Goal: Check status

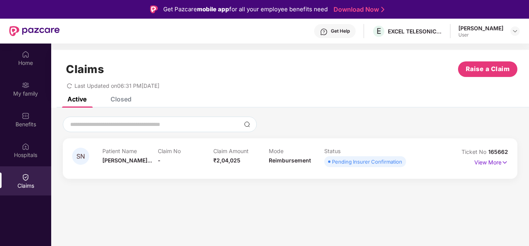
click at [21, 180] on div "Claims" at bounding box center [25, 180] width 51 height 29
click at [504, 161] on img at bounding box center [505, 162] width 7 height 9
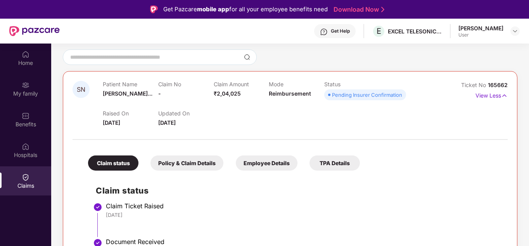
scroll to position [78, 0]
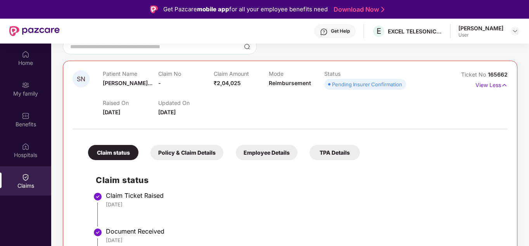
click at [326, 196] on div "Claim Ticket Raised" at bounding box center [303, 195] width 394 height 8
drag, startPoint x: 487, startPoint y: 73, endPoint x: 507, endPoint y: 87, distance: 24.2
click at [507, 87] on div "SN Patient Name [PERSON_NAME]... Claim No - Claim Amount ₹2,04,025 Mode Reimbur…" at bounding box center [290, 195] width 455 height 269
click at [504, 85] on img at bounding box center [504, 85] width 7 height 9
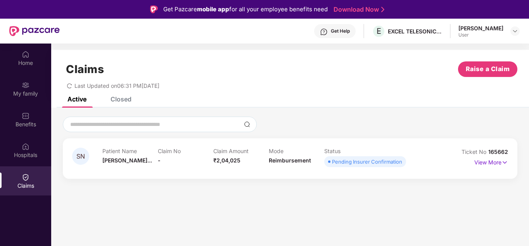
click at [127, 97] on div "Closed" at bounding box center [121, 99] width 21 height 8
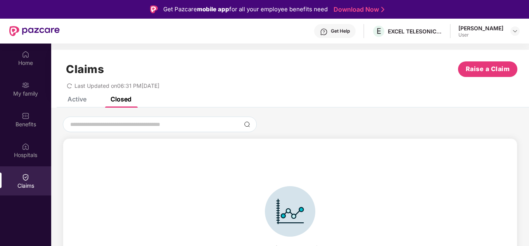
click at [83, 102] on div "Active" at bounding box center [71, 98] width 31 height 17
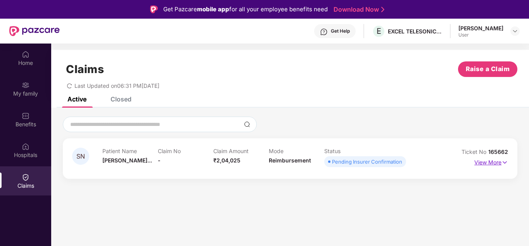
click at [506, 163] on img at bounding box center [505, 162] width 7 height 9
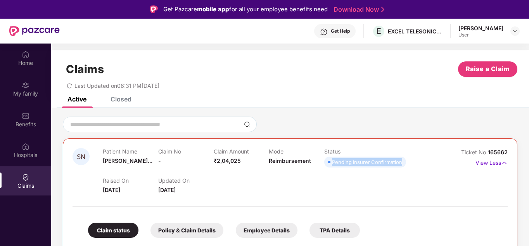
drag, startPoint x: 333, startPoint y: 162, endPoint x: 402, endPoint y: 158, distance: 69.9
click at [402, 158] on span "Pending Insurer Confirmation" at bounding box center [365, 161] width 82 height 11
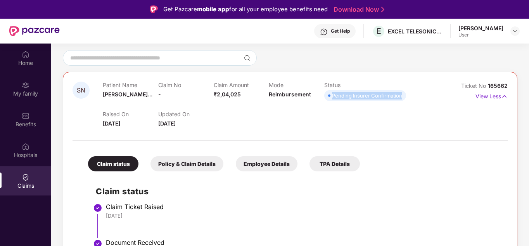
scroll to position [78, 0]
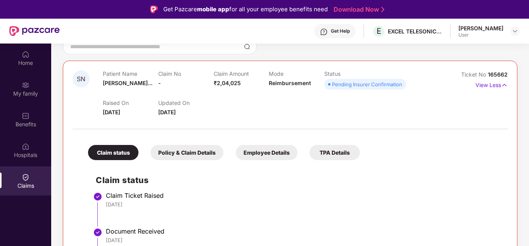
click at [180, 152] on div "Policy & Claim Details" at bounding box center [187, 152] width 73 height 15
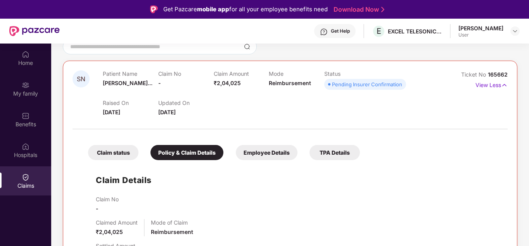
click at [115, 149] on div "Claim status" at bounding box center [113, 152] width 50 height 15
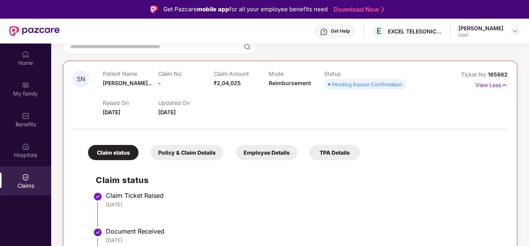
click at [189, 156] on div "Policy & Claim Details" at bounding box center [187, 152] width 73 height 15
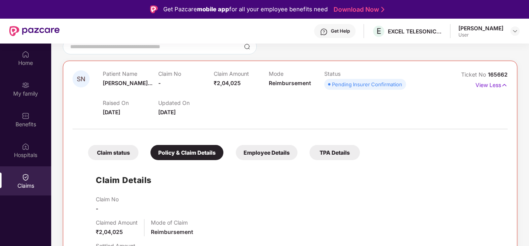
click at [87, 153] on div "Claim status Policy & Claim Details Employee Details TPA Details" at bounding box center [220, 148] width 280 height 23
click at [111, 151] on div "Claim status" at bounding box center [113, 152] width 50 height 15
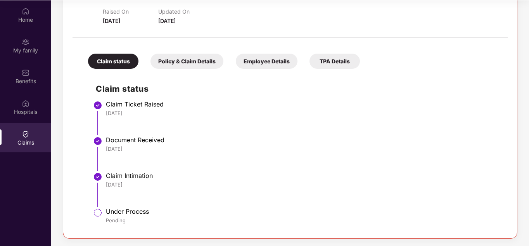
scroll to position [43, 0]
click at [122, 141] on div "Document Received" at bounding box center [303, 139] width 394 height 8
click at [136, 109] on div "[DATE]" at bounding box center [303, 112] width 394 height 7
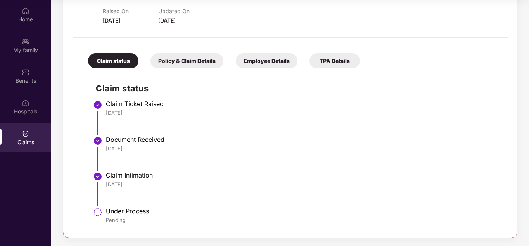
click at [132, 219] on div "Pending" at bounding box center [303, 219] width 394 height 7
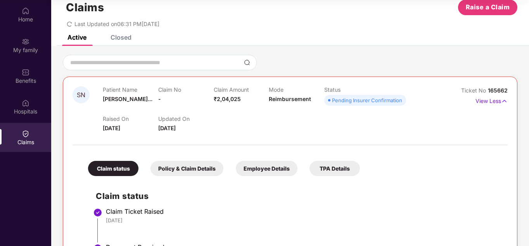
scroll to position [9, 0]
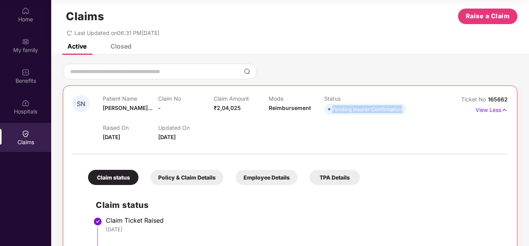
drag, startPoint x: 332, startPoint y: 109, endPoint x: 404, endPoint y: 110, distance: 72.2
click at [404, 110] on span "Pending Insurer Confirmation" at bounding box center [365, 109] width 82 height 11
click at [505, 112] on img at bounding box center [504, 110] width 7 height 9
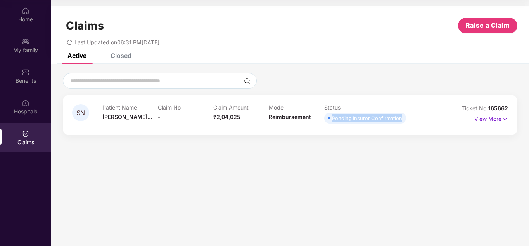
scroll to position [0, 0]
click at [507, 118] on img at bounding box center [505, 118] width 7 height 9
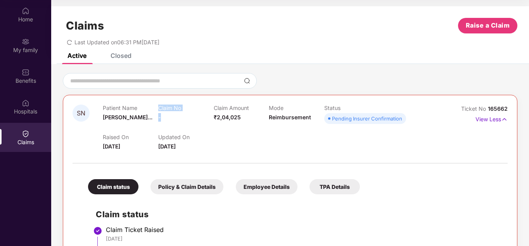
click at [161, 118] on div "Patient Name [PERSON_NAME]... Claim No - Claim Amount ₹2,04,025 Mode Reimbursem…" at bounding box center [269, 114] width 333 height 21
click at [165, 118] on div "Claim No -" at bounding box center [185, 114] width 55 height 21
click at [70, 43] on icon "redo" at bounding box center [69, 42] width 5 height 5
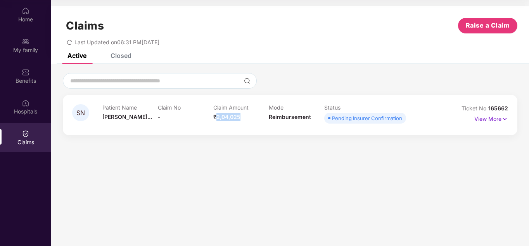
drag, startPoint x: 218, startPoint y: 116, endPoint x: 242, endPoint y: 113, distance: 23.8
click at [242, 113] on div "Claim Amount ₹2,04,025" at bounding box center [240, 114] width 55 height 21
drag, startPoint x: 217, startPoint y: 105, endPoint x: 246, endPoint y: 97, distance: 30.5
click at [246, 97] on div "SN Patient Name [PERSON_NAME]... Claim No - Claim Amount ₹2,04,025 Mode Reimbur…" at bounding box center [290, 115] width 455 height 40
click at [407, 120] on div "Patient Name [PERSON_NAME]... Claim No - Claim Amount ₹2,04,025 Mode Reimbursem…" at bounding box center [268, 114] width 333 height 21
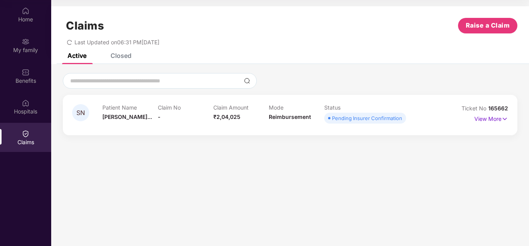
click at [391, 120] on div "Pending Insurer Confirmation" at bounding box center [367, 118] width 70 height 8
click at [506, 120] on img at bounding box center [505, 118] width 7 height 9
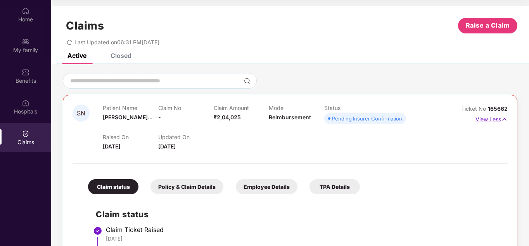
click at [506, 120] on img at bounding box center [504, 119] width 7 height 9
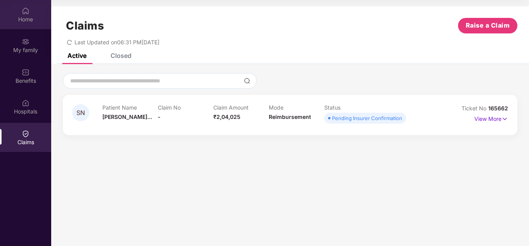
click at [25, 19] on div "Home" at bounding box center [25, 20] width 51 height 8
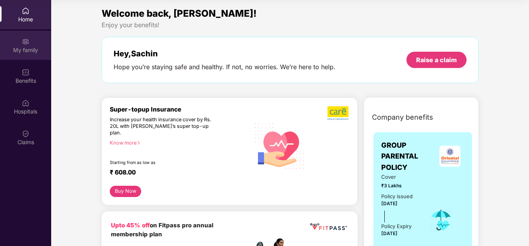
click at [25, 46] on div "My family" at bounding box center [25, 50] width 51 height 8
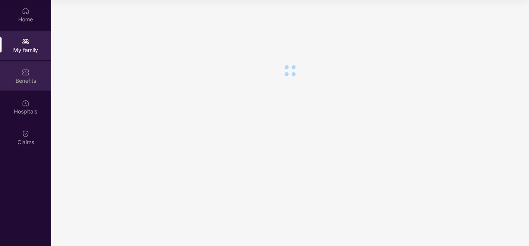
click at [20, 69] on div "Benefits" at bounding box center [25, 75] width 51 height 29
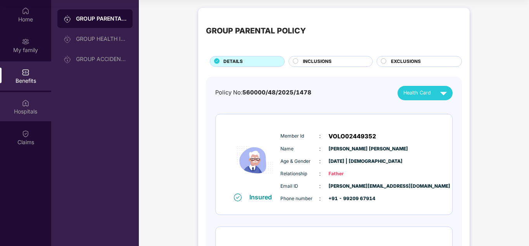
click at [23, 94] on div "Hospitals" at bounding box center [25, 106] width 51 height 29
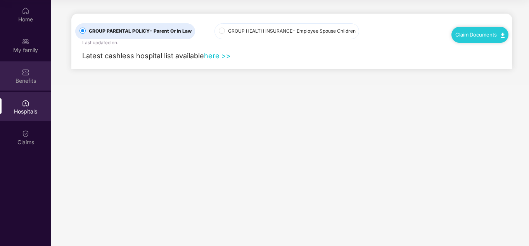
click at [20, 77] on div "Benefits" at bounding box center [25, 81] width 51 height 8
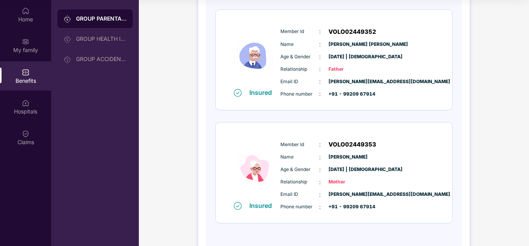
scroll to position [116, 0]
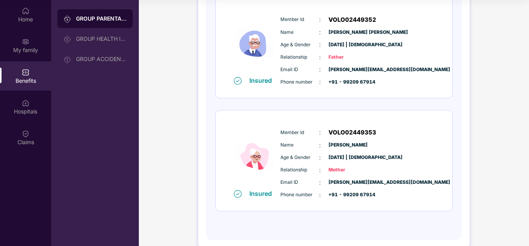
click at [237, 196] on img at bounding box center [238, 194] width 8 height 8
click at [20, 45] on div "My family" at bounding box center [25, 45] width 51 height 29
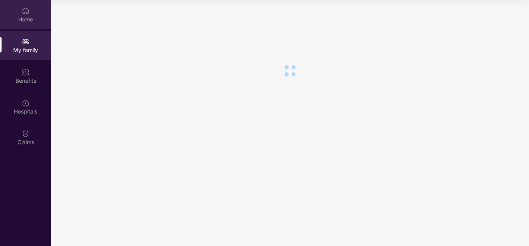
click at [32, 16] on div "Home" at bounding box center [25, 20] width 51 height 8
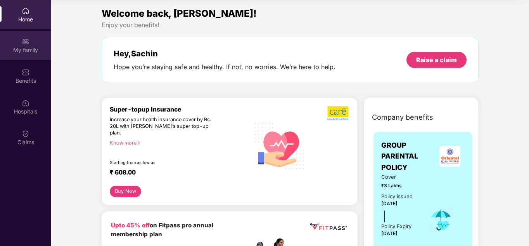
click at [25, 55] on div "My family" at bounding box center [25, 45] width 51 height 29
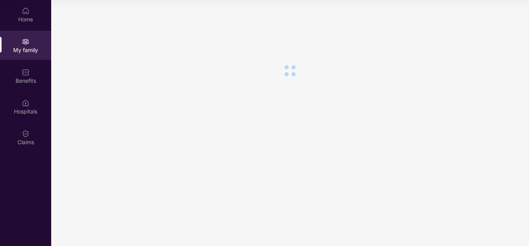
click at [17, 90] on div "Home My family Benefits Hospitals Claims" at bounding box center [25, 76] width 51 height 153
click at [19, 80] on div "Benefits" at bounding box center [25, 81] width 51 height 8
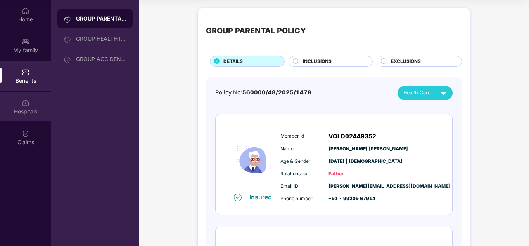
click at [19, 104] on div "Hospitals" at bounding box center [25, 106] width 51 height 29
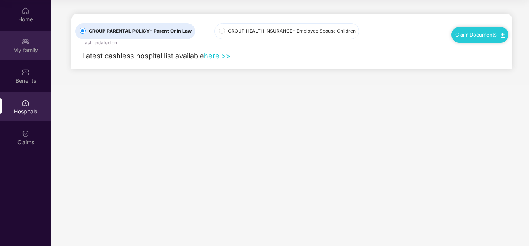
click at [11, 47] on div "My family" at bounding box center [25, 50] width 51 height 8
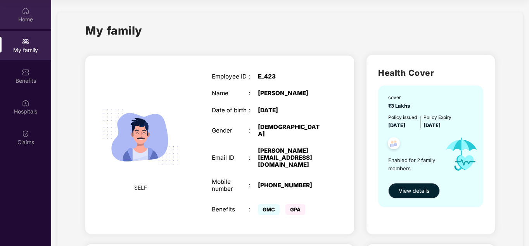
click at [21, 10] on div "Home" at bounding box center [25, 14] width 51 height 29
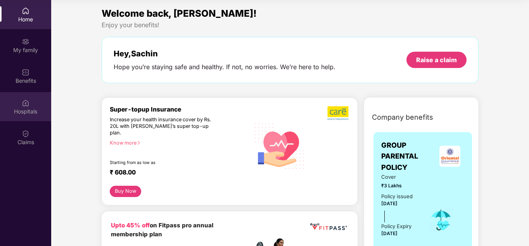
click at [27, 105] on img at bounding box center [26, 103] width 8 height 8
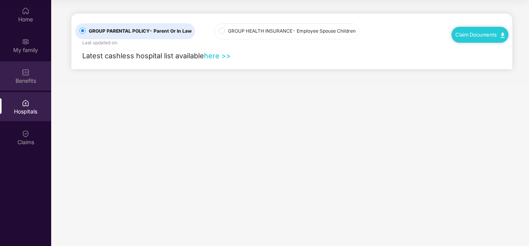
click at [27, 82] on div "Benefits" at bounding box center [25, 81] width 51 height 8
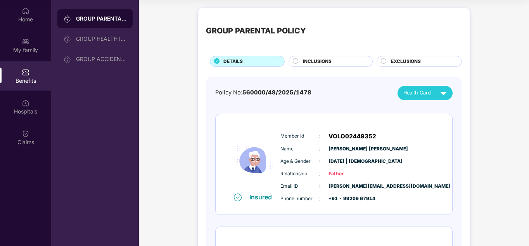
click at [239, 198] on img at bounding box center [238, 197] width 8 height 8
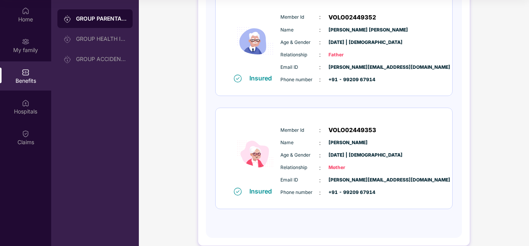
scroll to position [130, 0]
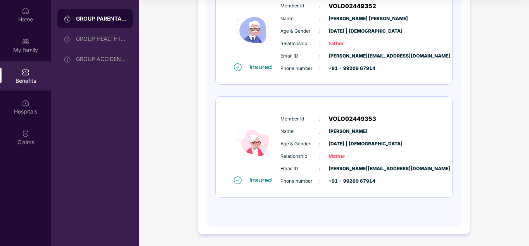
click at [242, 182] on div at bounding box center [238, 179] width 12 height 9
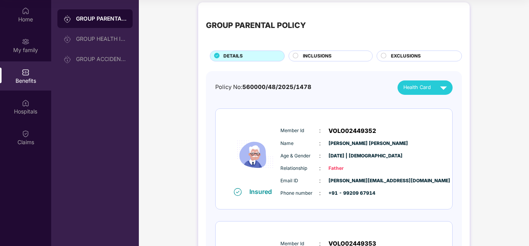
scroll to position [0, 0]
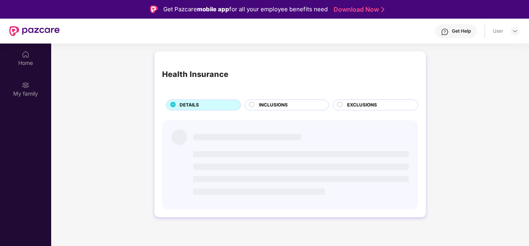
scroll to position [43, 0]
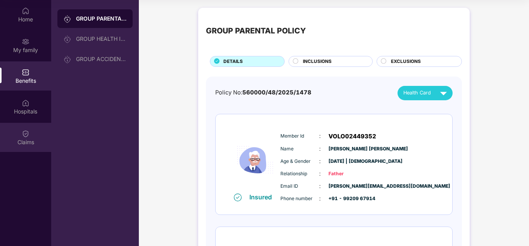
click at [14, 127] on div "Claims" at bounding box center [25, 137] width 51 height 29
